Goal: Information Seeking & Learning: Learn about a topic

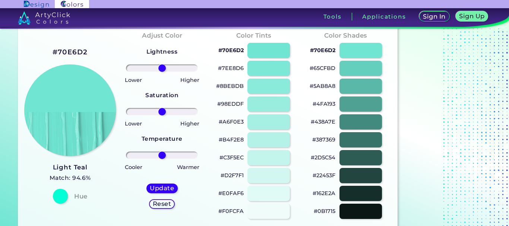
scroll to position [74, 0]
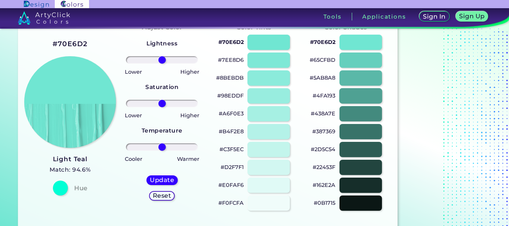
click at [360, 88] on div at bounding box center [360, 95] width 43 height 15
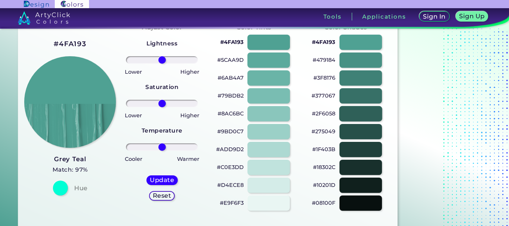
click at [353, 106] on div at bounding box center [360, 113] width 43 height 15
type input "#2f6058"
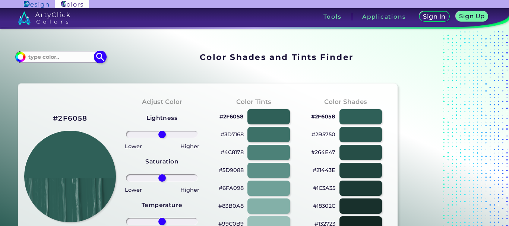
click at [67, 52] on input at bounding box center [60, 57] width 69 height 10
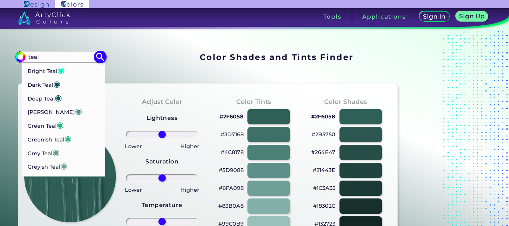
type input "teal"
click at [42, 90] on p "Deep Teal ◉" at bounding box center [44, 97] width 35 height 14
type input "#00555a"
type input "#00555A"
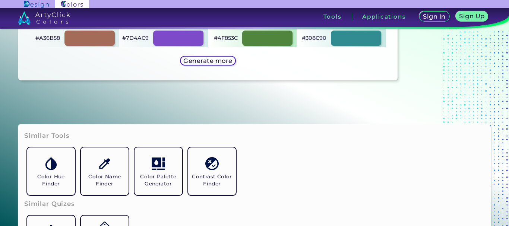
scroll to position [521, 0]
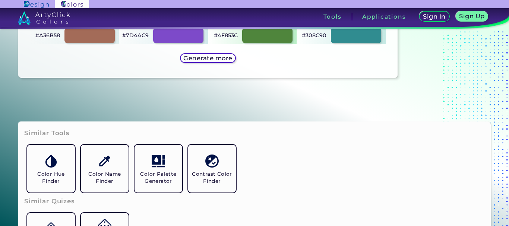
click at [126, 184] on h5 "Color Name Finder" at bounding box center [105, 178] width 42 height 14
